Goal: Book appointment/travel/reservation

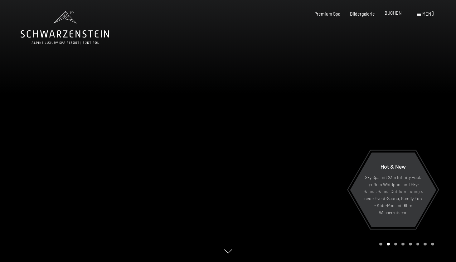
click at [398, 14] on span "BUCHEN" at bounding box center [393, 12] width 17 height 5
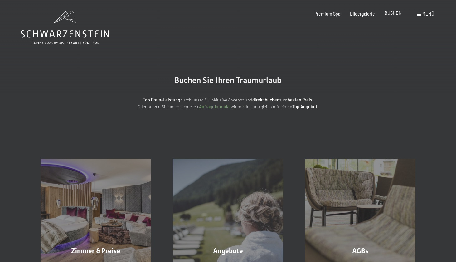
click at [398, 13] on span "BUCHEN" at bounding box center [393, 12] width 17 height 5
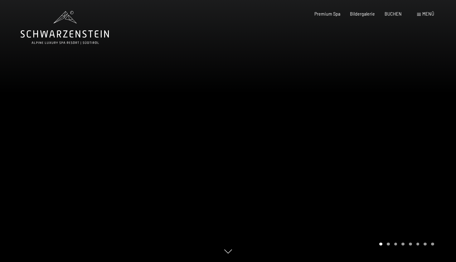
click at [422, 16] on div "Menü" at bounding box center [425, 14] width 17 height 6
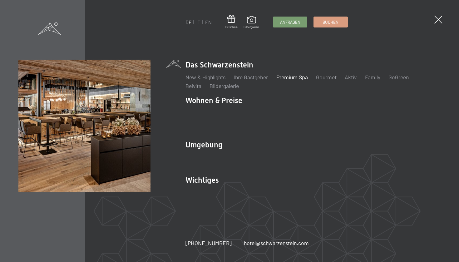
click at [200, 22] on ul "DE IT EN" at bounding box center [198, 22] width 26 height 7
click at [199, 22] on link "IT" at bounding box center [198, 22] width 4 height 6
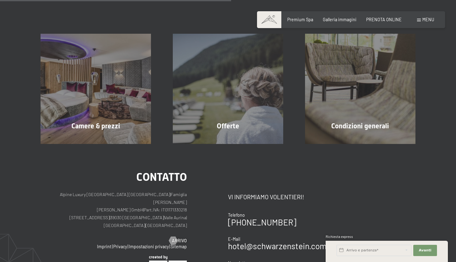
scroll to position [140, 0]
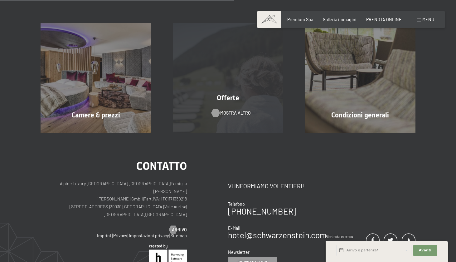
click at [224, 116] on div "Offerte mostra altro" at bounding box center [228, 78] width 132 height 110
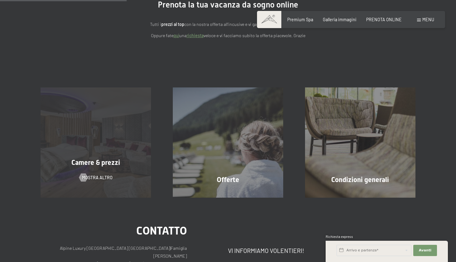
scroll to position [76, 0]
click at [100, 160] on div "Camere & prezzi mostra altro" at bounding box center [96, 142] width 132 height 110
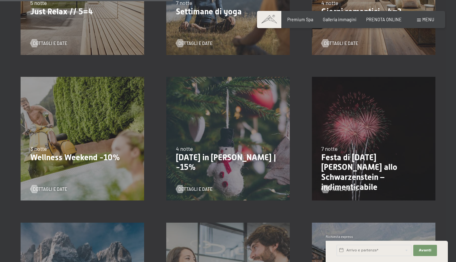
scroll to position [417, 0]
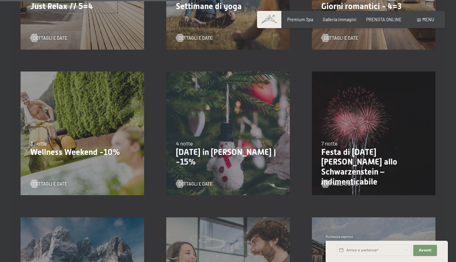
click at [229, 140] on div "4 notte" at bounding box center [228, 144] width 105 height 8
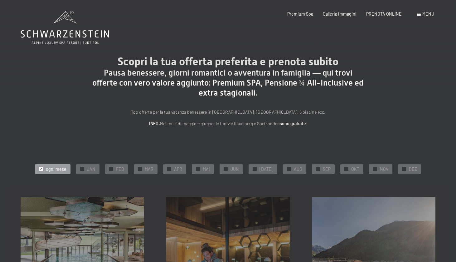
scroll to position [0, 0]
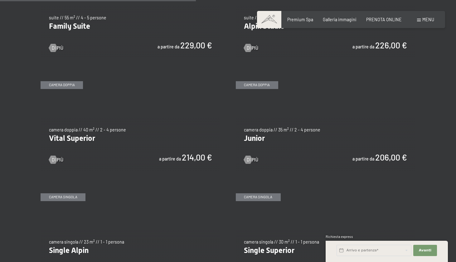
scroll to position [739, 0]
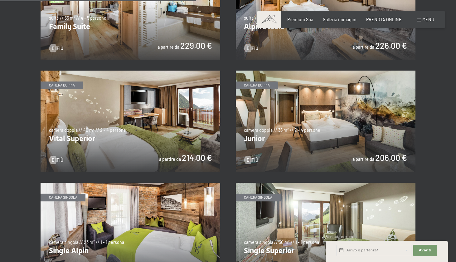
click at [316, 127] on img at bounding box center [326, 121] width 180 height 101
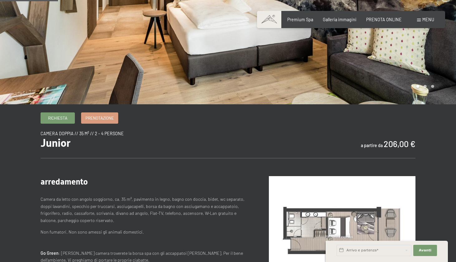
scroll to position [101, 0]
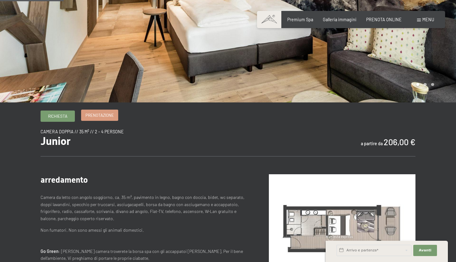
click at [105, 116] on span "Prenotazione" at bounding box center [100, 115] width 28 height 6
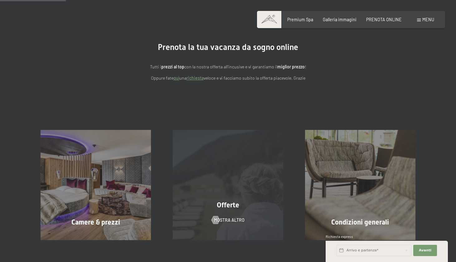
scroll to position [31, 0]
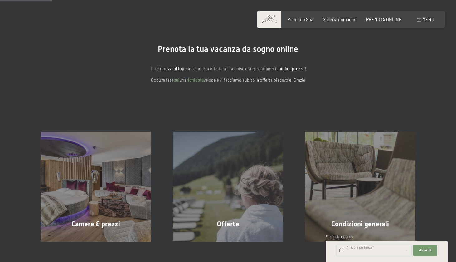
click at [341, 248] on input "text" at bounding box center [374, 250] width 75 height 11
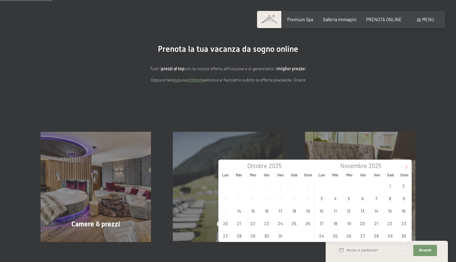
click at [406, 166] on icon at bounding box center [406, 167] width 4 height 4
click at [406, 223] on span "28" at bounding box center [404, 223] width 12 height 12
type input "Dom. 28/12/2025"
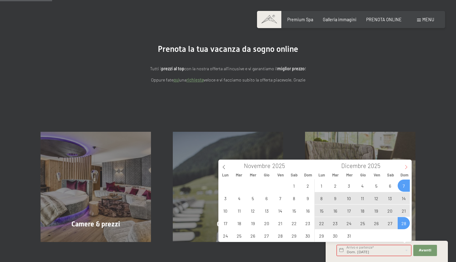
click at [406, 166] on icon at bounding box center [407, 167] width 2 height 4
type input "2026"
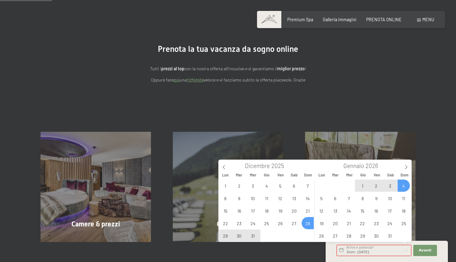
click at [405, 186] on span "4" at bounding box center [404, 186] width 12 height 12
type input "Dom. 28/12/2025 - Dom. 04/01/2026"
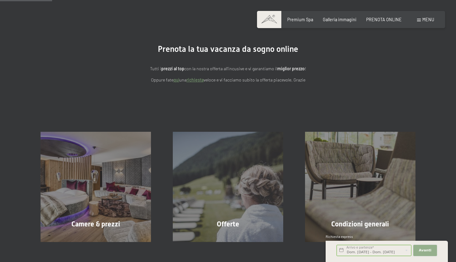
click at [431, 251] on span "Avanti" at bounding box center [425, 250] width 12 height 5
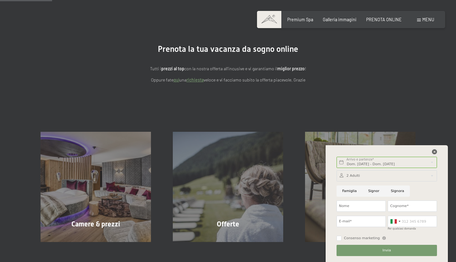
click at [435, 151] on icon at bounding box center [434, 151] width 5 height 5
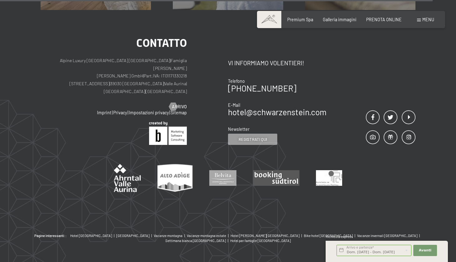
scroll to position [269, 0]
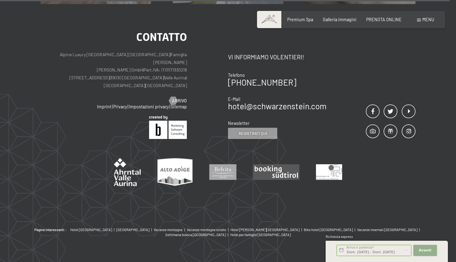
click at [425, 249] on span "Avanti" at bounding box center [425, 250] width 12 height 5
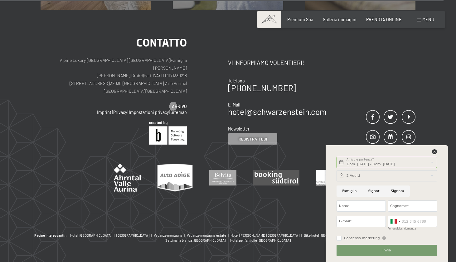
scroll to position [268, 0]
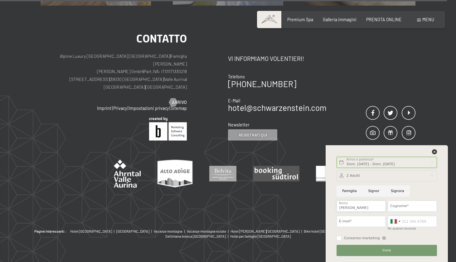
type input "Jess"
click at [420, 199] on div "Cognome*" at bounding box center [412, 206] width 51 height 15
type input "Garovo"
type input "jj_jx@hotmail.it"
click at [402, 223] on div at bounding box center [395, 221] width 14 height 11
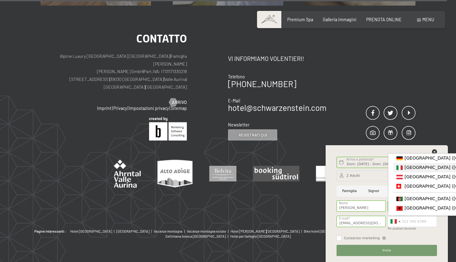
click at [398, 232] on div "Germany (Deutschland) +49 Italy (Italia) +39 Austria (Österreich) +43 Switzerla…" at bounding box center [412, 223] width 51 height 19
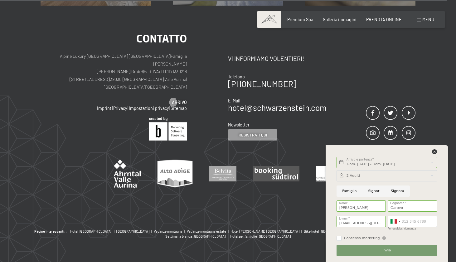
click at [389, 252] on span "Invia" at bounding box center [387, 250] width 8 height 5
